Goal: Information Seeking & Learning: Learn about a topic

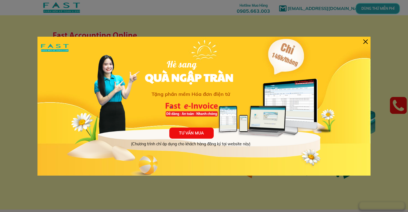
click at [369, 40] on div "TƯ VẤN MUA (Chương trình chỉ áp dụng cho khách hàng đăng ký tại website này) Hè…" at bounding box center [203, 106] width 333 height 139
click at [366, 41] on div at bounding box center [366, 41] width 4 height 4
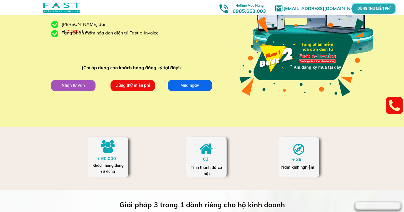
scroll to position [86, 0]
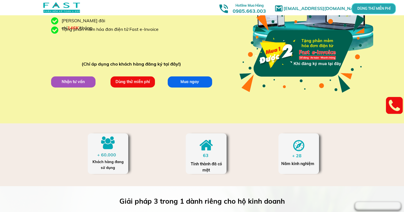
click at [133, 82] on p "Dùng thử miễn phí" at bounding box center [132, 81] width 45 height 11
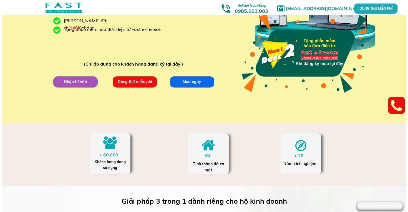
scroll to position [0, 0]
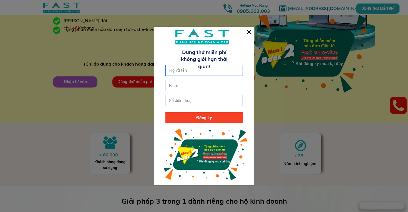
click at [284, 83] on div at bounding box center [204, 106] width 408 height 212
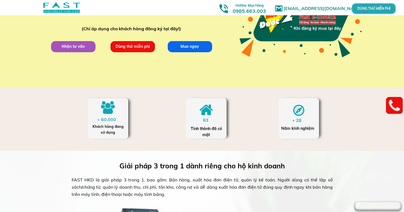
scroll to position [218, 0]
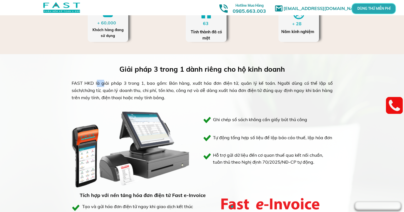
drag, startPoint x: 93, startPoint y: 84, endPoint x: 102, endPoint y: 84, distance: 9.2
click at [102, 84] on div "FAST HKD là giải pháp 3 trong 1, bao gồm: Bán hàng, xuất hóa đơn điện tử, quản …" at bounding box center [202, 90] width 261 height 21
drag, startPoint x: 111, startPoint y: 84, endPoint x: 180, endPoint y: 83, distance: 68.9
click at [179, 83] on div "FAST HKD là giải pháp 3 trong 1, bao gồm: Bán hàng, xuất hóa đơn điện tử, quản …" at bounding box center [202, 90] width 261 height 21
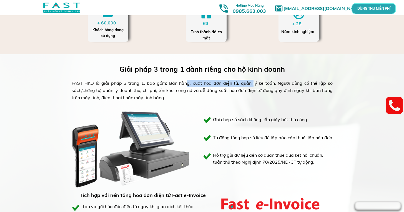
drag, startPoint x: 180, startPoint y: 84, endPoint x: 267, endPoint y: 83, distance: 86.7
click at [264, 83] on div "FAST HKD là giải pháp 3 trong 1, bao gồm: Bán hàng, xuất hóa đơn điện tử, quản …" at bounding box center [202, 90] width 261 height 21
drag, startPoint x: 268, startPoint y: 87, endPoint x: 260, endPoint y: 89, distance: 8.2
click at [268, 87] on div "FAST HKD là giải pháp 3 trong 1, bao gồm: Bán hàng, xuất hóa đơn điện tử, quản …" at bounding box center [202, 90] width 261 height 21
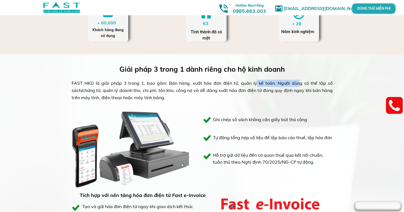
drag, startPoint x: 267, startPoint y: 83, endPoint x: 295, endPoint y: 83, distance: 27.2
click at [292, 83] on div "FAST HKD là giải pháp 3 trong 1, bao gồm: Bán hàng, xuất hóa đơn điện tử, quản …" at bounding box center [202, 90] width 261 height 21
drag, startPoint x: 245, startPoint y: 102, endPoint x: 269, endPoint y: 89, distance: 27.2
drag, startPoint x: 298, startPoint y: 82, endPoint x: 328, endPoint y: 86, distance: 30.5
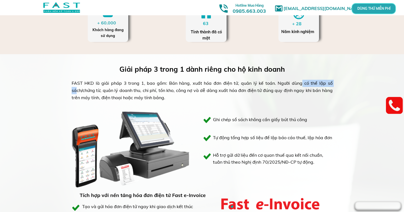
click at [328, 86] on div "FAST HKD là giải pháp 3 trong 1, bao gồm: Bán hàng, xuất hóa đơn điện tử, quản …" at bounding box center [202, 90] width 261 height 21
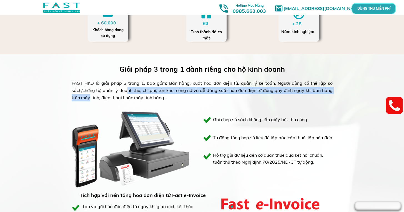
drag, startPoint x: 81, startPoint y: 94, endPoint x: 116, endPoint y: 91, distance: 35.7
click at [116, 91] on div "FAST HKD là giải pháp 3 trong 1, bao gồm: Bán hàng, xuất hóa đơn điện tử, quản …" at bounding box center [202, 90] width 261 height 21
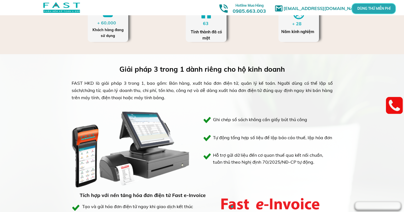
click at [110, 96] on div "FAST HKD là giải pháp 3 trong 1, bao gồm: Bán hàng, xuất hóa đơn điện tử, quản …" at bounding box center [202, 90] width 261 height 21
drag, startPoint x: 105, startPoint y: 86, endPoint x: 153, endPoint y: 90, distance: 47.9
click at [152, 90] on div "FAST HKD là giải pháp 3 trong 1, bao gồm: Bán hàng, xuất hóa đơn điện tử, quản …" at bounding box center [202, 90] width 261 height 21
drag, startPoint x: 146, startPoint y: 93, endPoint x: 168, endPoint y: 90, distance: 22.1
click at [168, 90] on div "FAST HKD là giải pháp 3 trong 1, bao gồm: Bán hàng, xuất hóa đơn điện tử, quản …" at bounding box center [202, 90] width 261 height 21
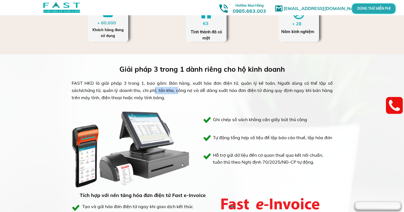
drag, startPoint x: 172, startPoint y: 92, endPoint x: 301, endPoint y: 99, distance: 129.1
click at [310, 98] on div "FAST HKD là giải pháp 3 trong 1, bao gồm: Bán hàng, xuất hóa đơn điện tử, quản …" at bounding box center [202, 90] width 261 height 21
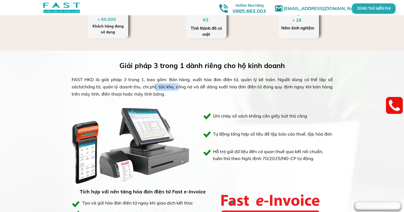
scroll to position [229, 0]
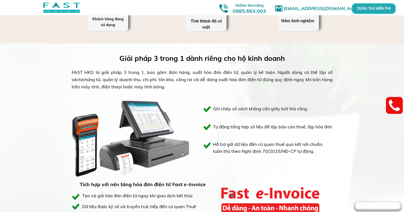
drag, startPoint x: 219, startPoint y: 112, endPoint x: 219, endPoint y: 122, distance: 10.0
click at [219, 112] on div "Giải pháp 3 trong 1 dành riêng cho hộ kinh doanh FAST HKD là giải pháp 3 trong …" at bounding box center [202, 209] width 267 height 332
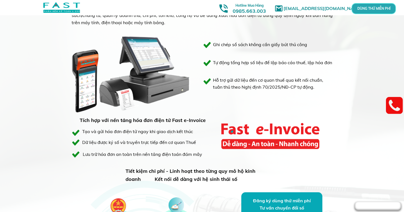
scroll to position [297, 0]
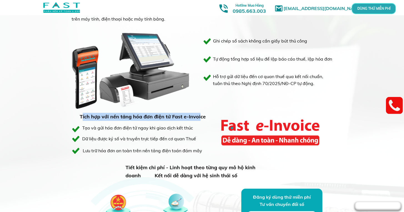
drag, startPoint x: 82, startPoint y: 118, endPoint x: 200, endPoint y: 117, distance: 117.8
click at [200, 117] on h3 "Tích hợp với nền tảng hóa đơn điện tử Fast e-Invoice" at bounding box center [143, 117] width 127 height 8
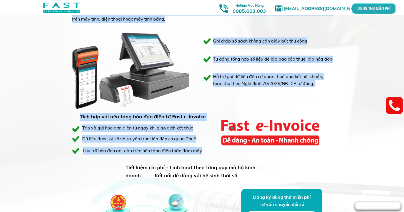
drag, startPoint x: 77, startPoint y: 131, endPoint x: 197, endPoint y: 132, distance: 119.5
click at [197, 132] on div "Giải pháp 3 trong 1 dành riêng cho hộ kinh doanh FAST HKD là giải pháp 3 trong …" at bounding box center [202, 142] width 267 height 332
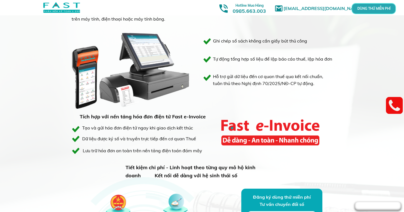
click at [193, 171] on h3 "Tiết kiệm chi phí - Linh hoạt theo từng quy mô hộ kinh doanh" at bounding box center [199, 172] width 146 height 16
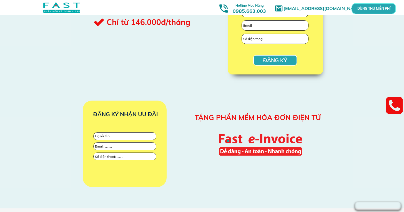
scroll to position [688, 0]
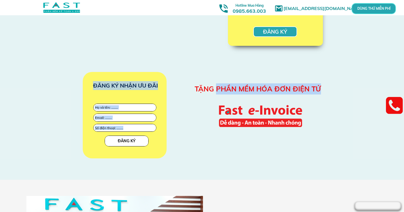
drag, startPoint x: 216, startPoint y: 90, endPoint x: 292, endPoint y: 102, distance: 76.8
click at [291, 101] on div "TẶNG PHẦN MỀM HÓA ĐƠN ĐIỆN TỬ ĐĂNG KÝ NHẬN ƯU ĐÃI ĐĂNG KÝ" at bounding box center [202, 118] width 267 height 124
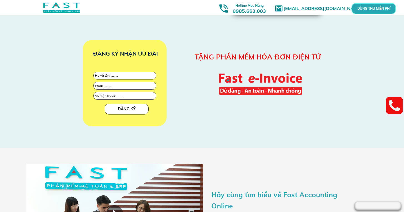
click at [215, 124] on div "TẶNG PHẦN MỀM HÓA ĐƠN ĐIỆN TỬ ĐĂNG KÝ NHẬN ƯU ĐÃI ĐĂNG KÝ" at bounding box center [202, 86] width 267 height 124
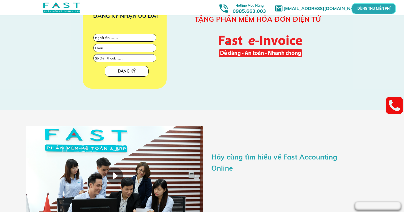
scroll to position [825, 0]
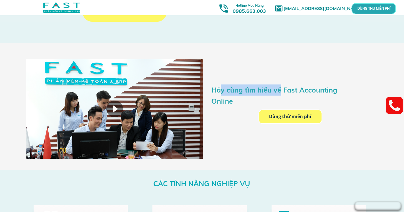
drag, startPoint x: 221, startPoint y: 92, endPoint x: 294, endPoint y: 89, distance: 73.7
click at [285, 90] on h3 "Hãy cùng tìm hiểu về Fast Accounting Online" at bounding box center [285, 95] width 149 height 22
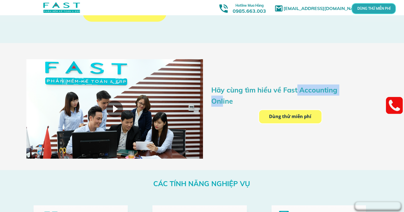
drag, startPoint x: 298, startPoint y: 89, endPoint x: 358, endPoint y: 88, distance: 60.6
click at [358, 88] on h3 "Hãy cùng tìm hiểu về Fast Accounting Online" at bounding box center [285, 95] width 149 height 22
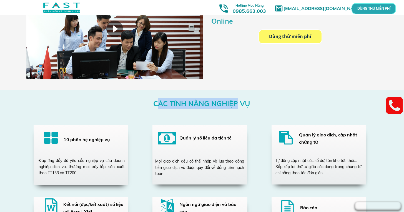
drag, startPoint x: 157, startPoint y: 104, endPoint x: 238, endPoint y: 106, distance: 81.4
click at [238, 106] on h3 "CÁC TÍNH NĂNG NGHIỆP VỤ" at bounding box center [201, 103] width 97 height 11
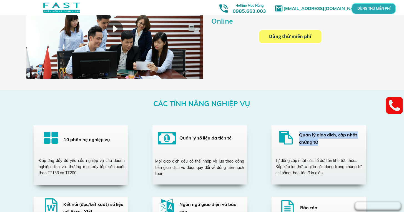
drag, startPoint x: 300, startPoint y: 131, endPoint x: 325, endPoint y: 142, distance: 27.1
click at [325, 142] on h3 "Quản lý giao dịch, cập nhật chứng từ" at bounding box center [334, 138] width 71 height 14
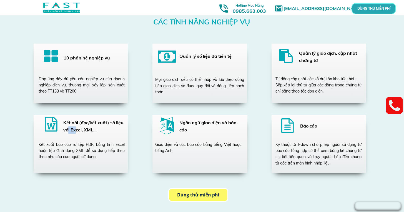
drag, startPoint x: 68, startPoint y: 126, endPoint x: 74, endPoint y: 127, distance: 6.7
click at [74, 127] on h3 "Kết nối (đọc/kết xuất) số liệu với Excel, XML…" at bounding box center [93, 126] width 61 height 14
drag, startPoint x: 71, startPoint y: 123, endPoint x: 88, endPoint y: 132, distance: 19.1
click at [88, 132] on h3 "Kết nối (đọc/kết xuất) số liệu với Excel, XML…" at bounding box center [93, 126] width 61 height 14
drag, startPoint x: 182, startPoint y: 124, endPoint x: 187, endPoint y: 130, distance: 7.4
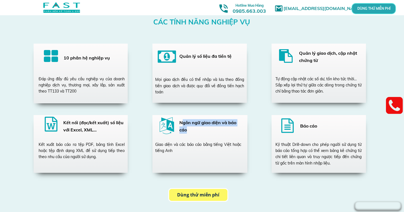
click at [187, 130] on h3 "Ngôn ngữ giao diện và báo cáo" at bounding box center [209, 126] width 61 height 14
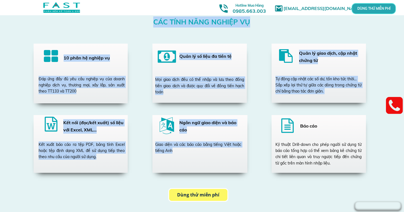
drag, startPoint x: 301, startPoint y: 125, endPoint x: 329, endPoint y: 133, distance: 29.4
click at [329, 133] on div "CÁC TÍNH NĂNG NGHIỆP VỤ 10 phân hệ nghiệp vụ Đáp ứng đầy đủ yêu cầu nghiệp vụ c…" at bounding box center [202, 110] width 267 height 204
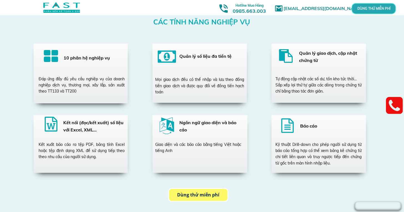
click at [285, 148] on div "Kỹ thuật Drill-down cho phép người sử dụng từ báo cáo tổng hợp có thể xem bảng …" at bounding box center [319, 153] width 86 height 25
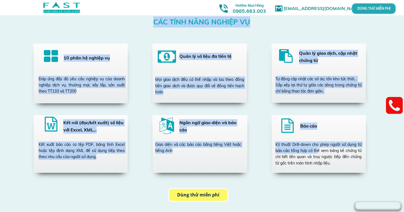
drag, startPoint x: 267, startPoint y: 141, endPoint x: 318, endPoint y: 152, distance: 51.8
click at [318, 152] on div "CÁC TÍNH NĂNG NGHIỆP VỤ 10 phân hệ nghiệp vụ Đáp ứng đầy đủ yêu cầu nghiệp vụ c…" at bounding box center [202, 110] width 267 height 204
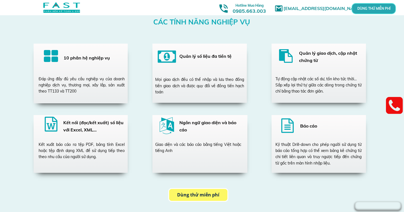
click at [316, 159] on div "Kỹ thuật Drill-down cho phép người sử dụng từ báo cáo tổng hợp có thể xem bảng …" at bounding box center [319, 153] width 86 height 25
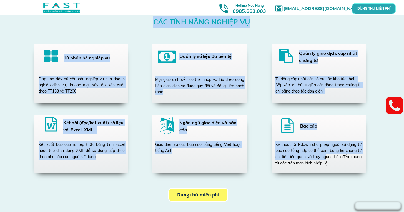
drag, startPoint x: 274, startPoint y: 141, endPoint x: 327, endPoint y: 157, distance: 55.2
click at [327, 157] on div "CÁC TÍNH NĂNG NGHIỆP VỤ 10 phân hệ nghiệp vụ Đáp ứng đầy đủ yêu cầu nghiệp vụ c…" at bounding box center [202, 110] width 267 height 204
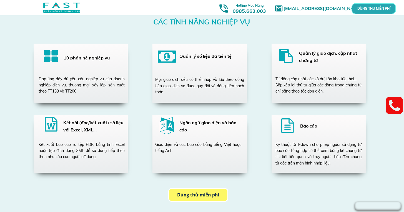
click at [325, 160] on div "Kỹ thuật Drill-down cho phép người sử dụng từ báo cáo tổng hợp có thể xem bảng …" at bounding box center [319, 153] width 86 height 25
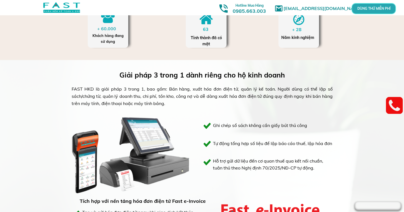
scroll to position [166, 0]
